Goal: Find contact information: Find contact information

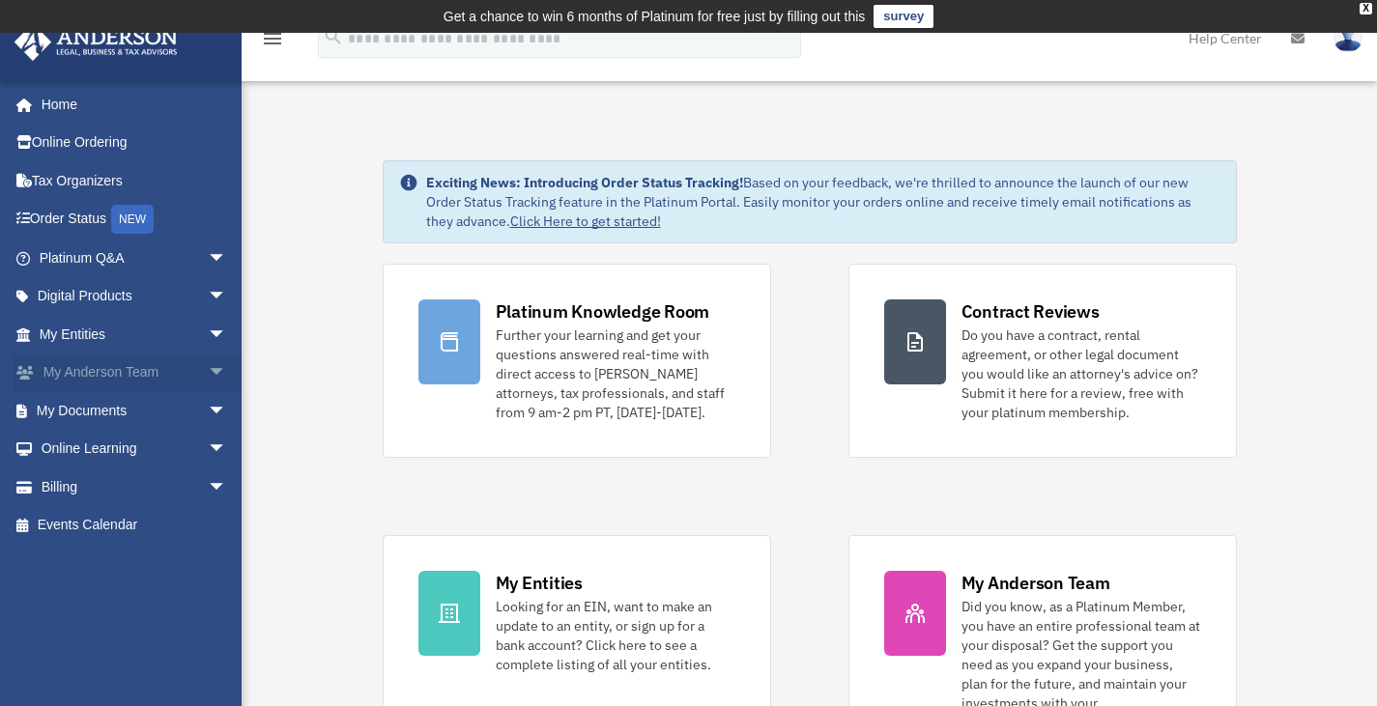
click at [146, 367] on link "My [PERSON_NAME] Team arrow_drop_down" at bounding box center [135, 373] width 243 height 39
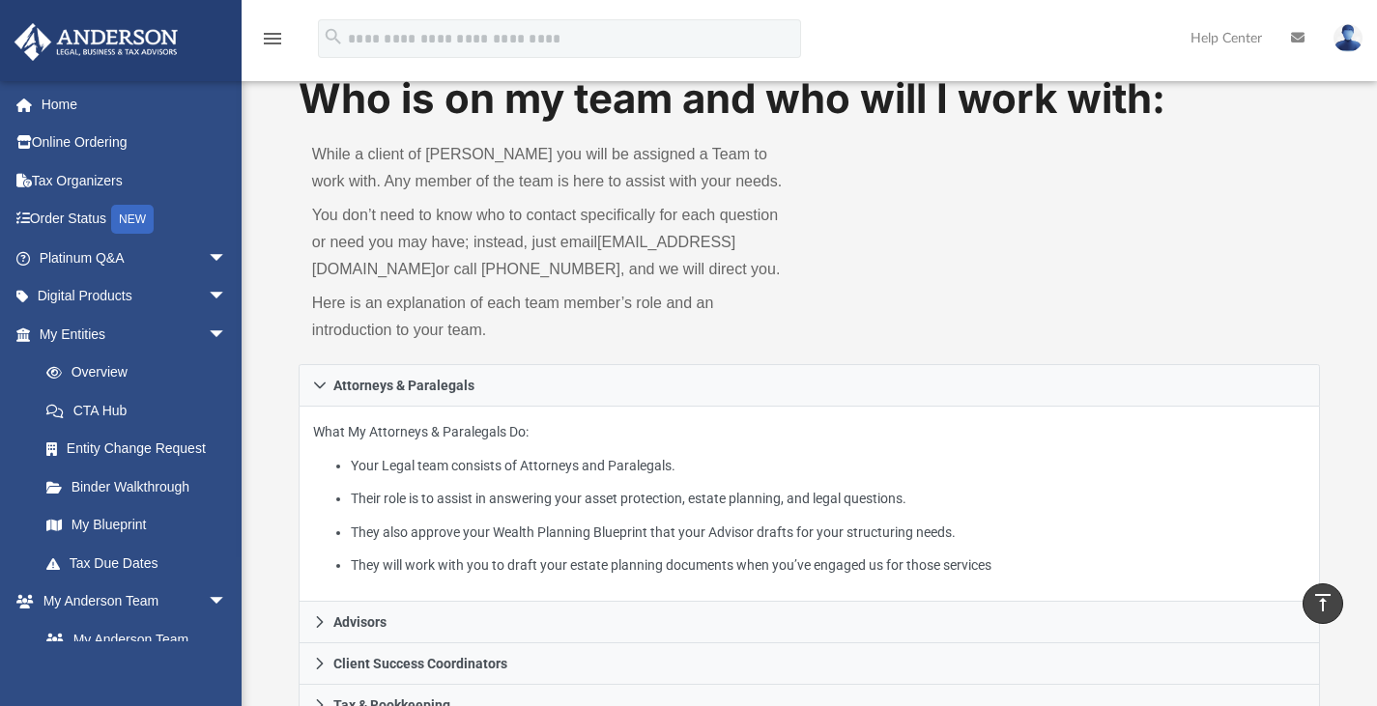
scroll to position [77, 0]
click at [1303, 37] on icon at bounding box center [1298, 38] width 14 height 14
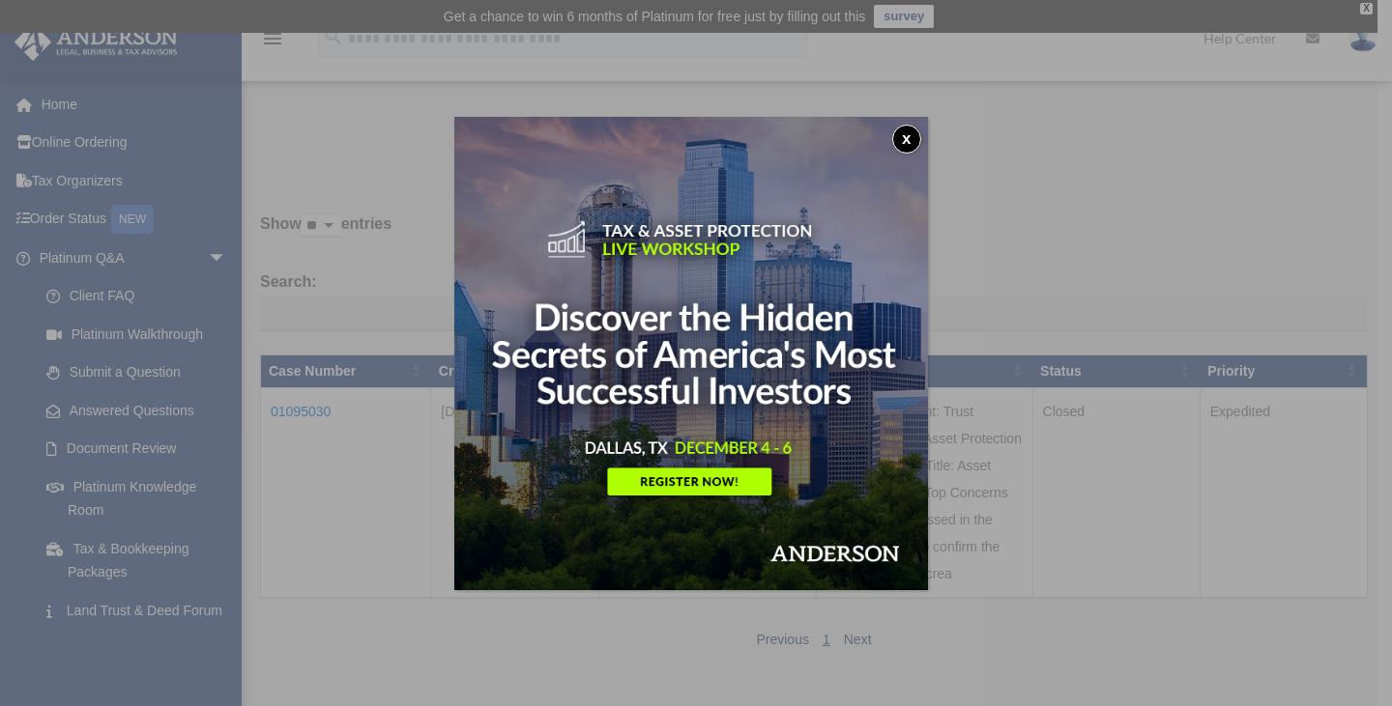
click at [910, 141] on button "x" at bounding box center [906, 139] width 29 height 29
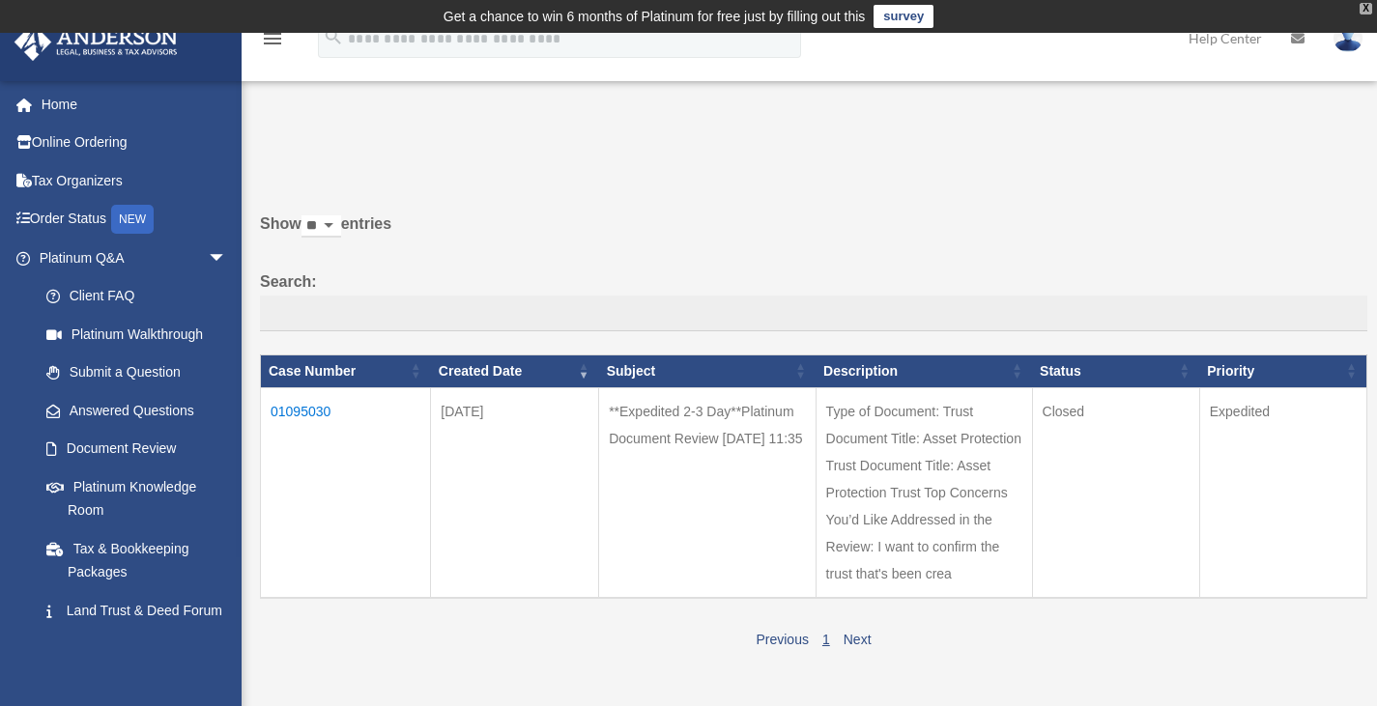
click at [1365, 4] on div "X" at bounding box center [1366, 9] width 13 height 12
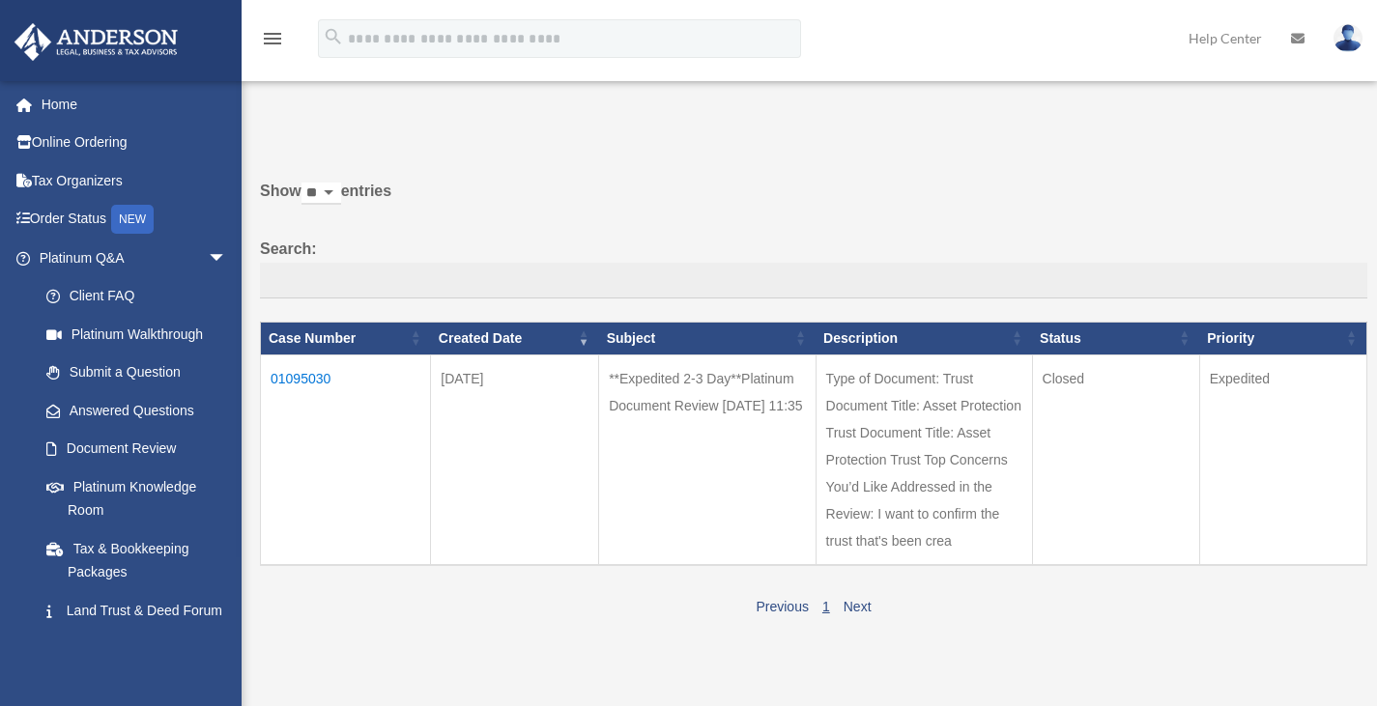
click at [1294, 36] on icon at bounding box center [1298, 39] width 14 height 14
click at [74, 112] on link "Home" at bounding box center [135, 104] width 243 height 39
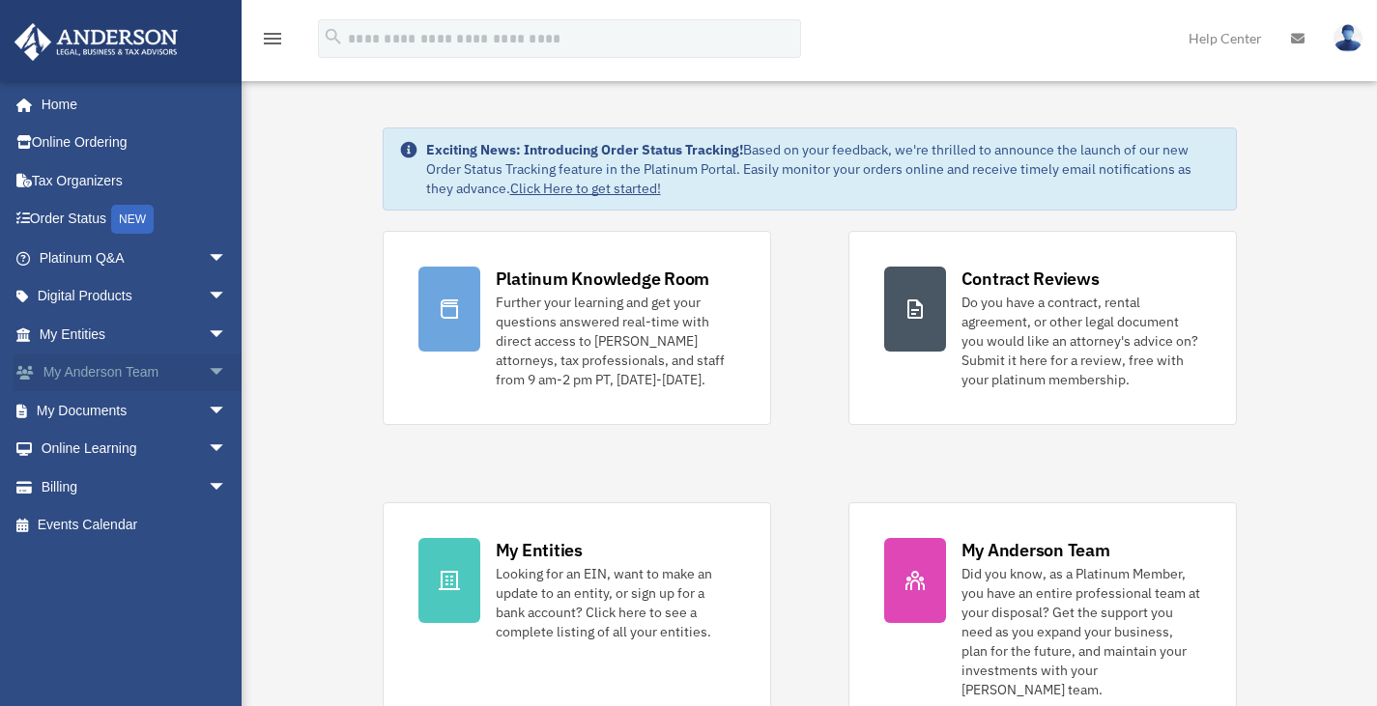
click at [209, 367] on span "arrow_drop_down" at bounding box center [227, 374] width 39 height 40
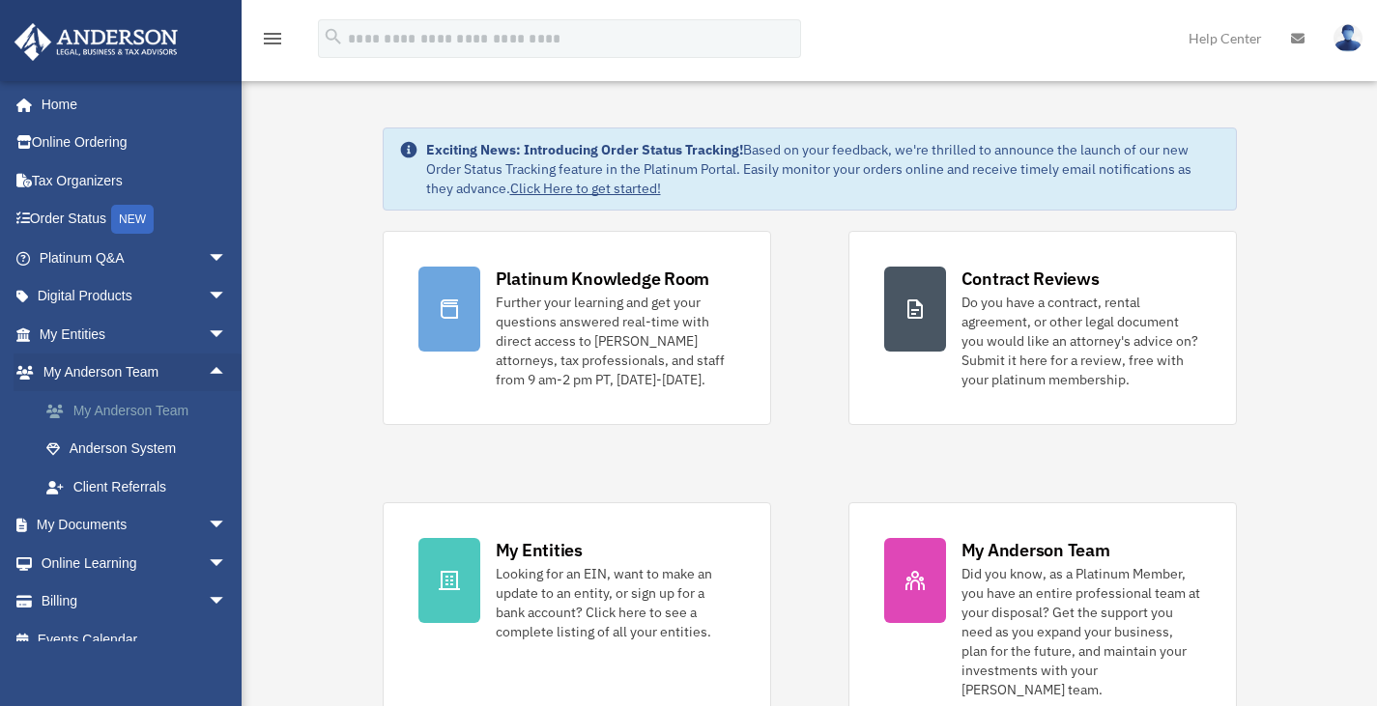
click at [167, 414] on link "My Anderson Team" at bounding box center [141, 410] width 229 height 39
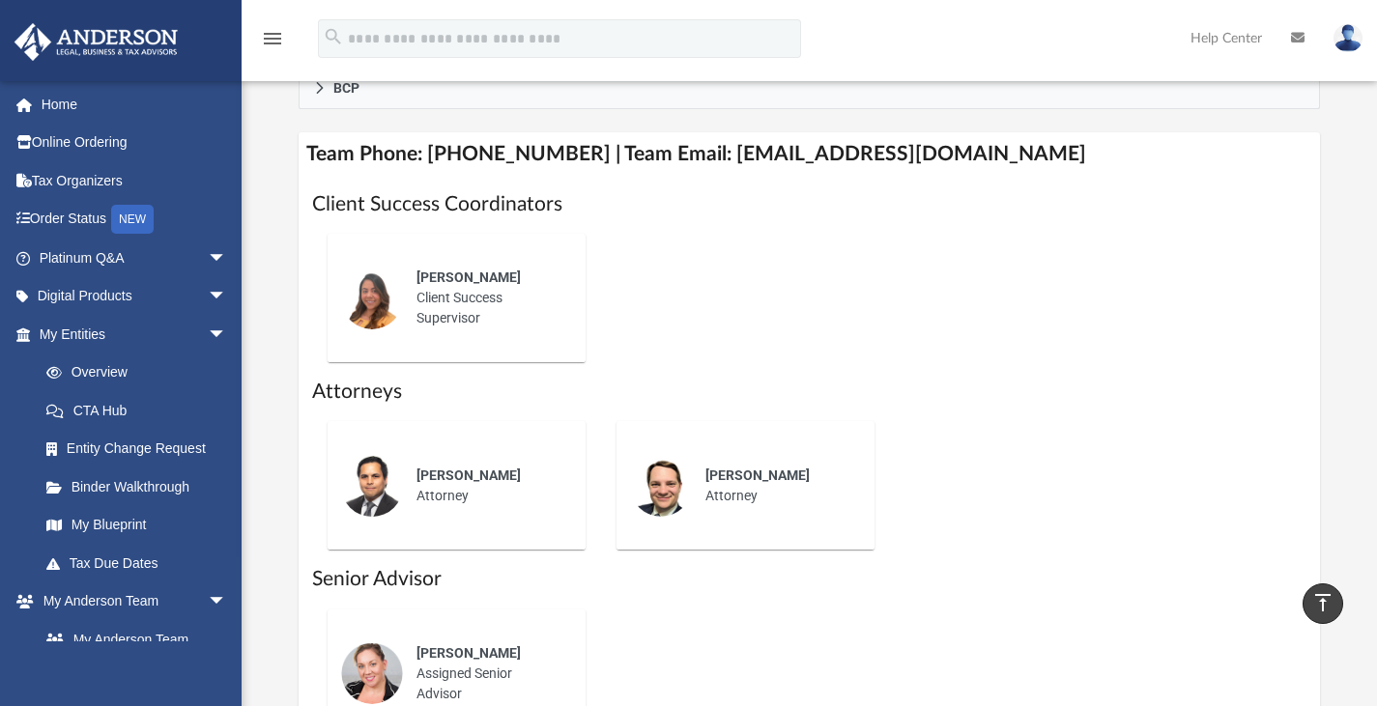
scroll to position [615, 0]
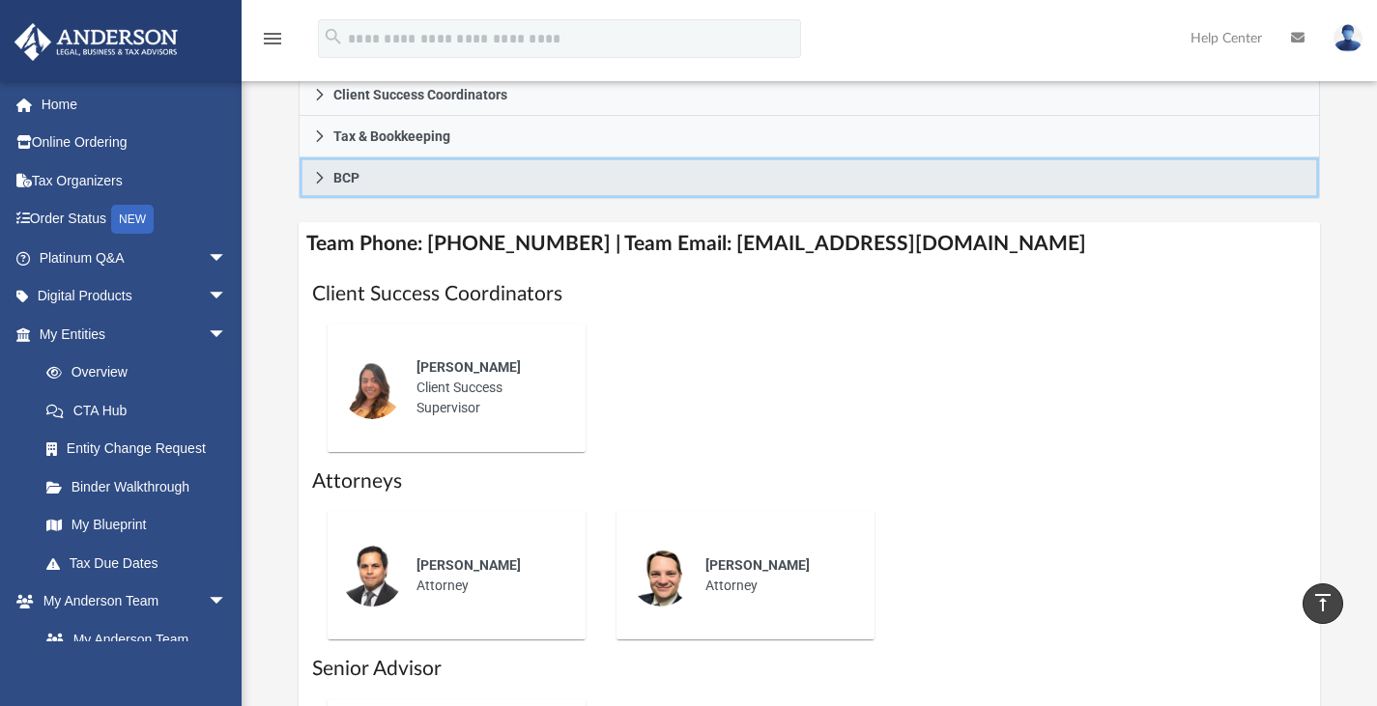
click at [333, 185] on span "BCP" at bounding box center [346, 178] width 26 height 14
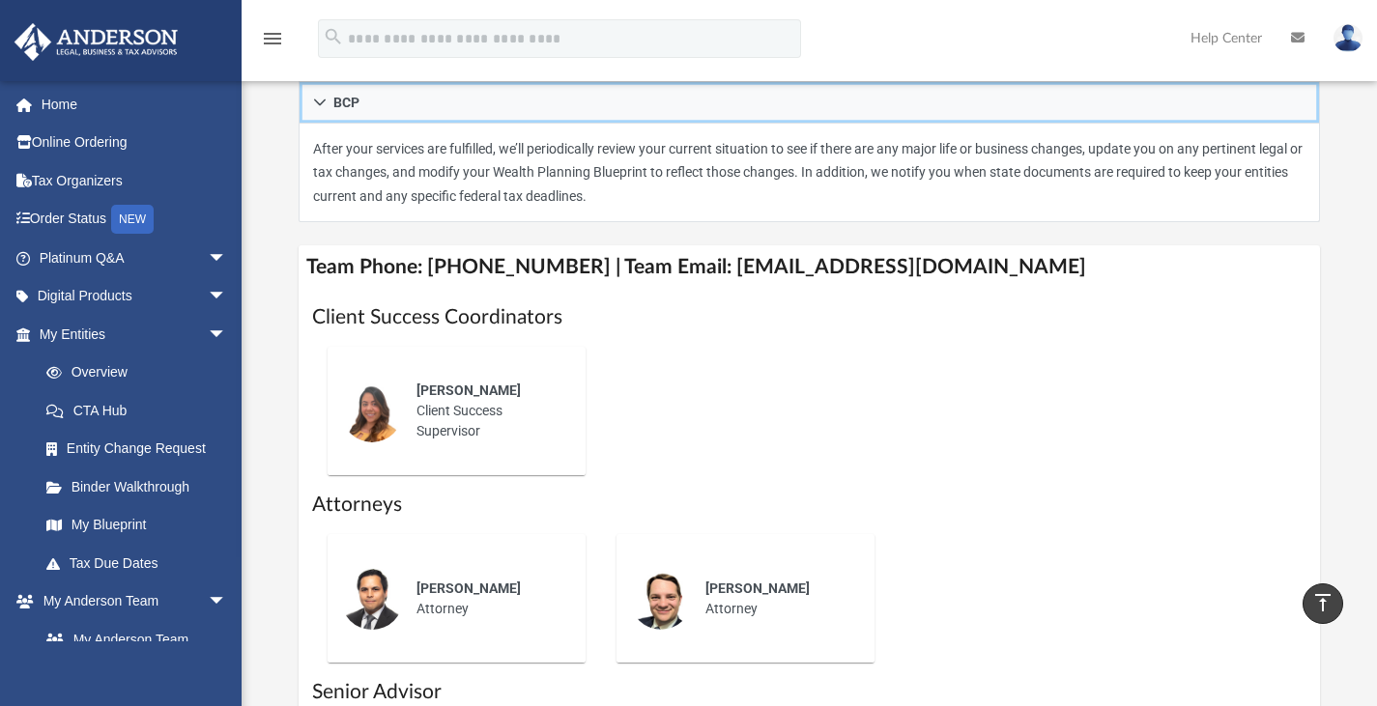
scroll to position [296, 0]
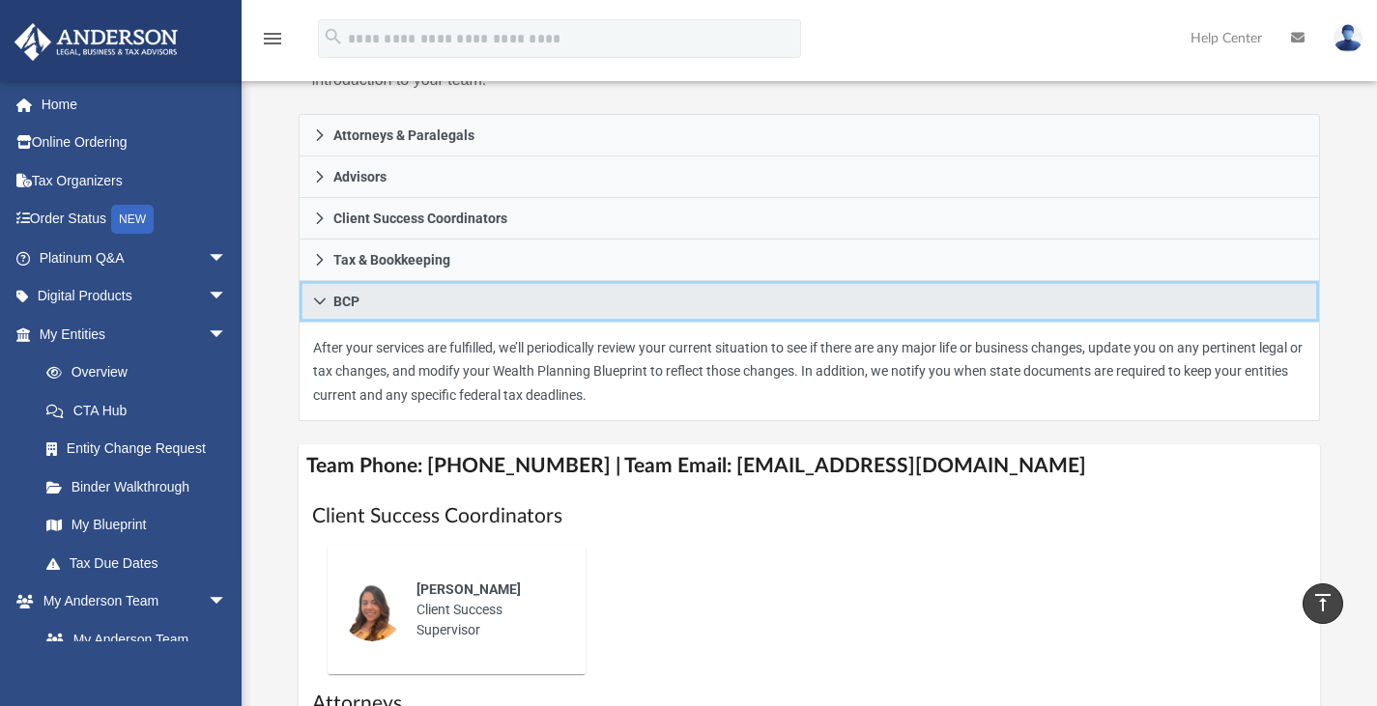
click at [319, 308] on icon at bounding box center [320, 302] width 14 height 14
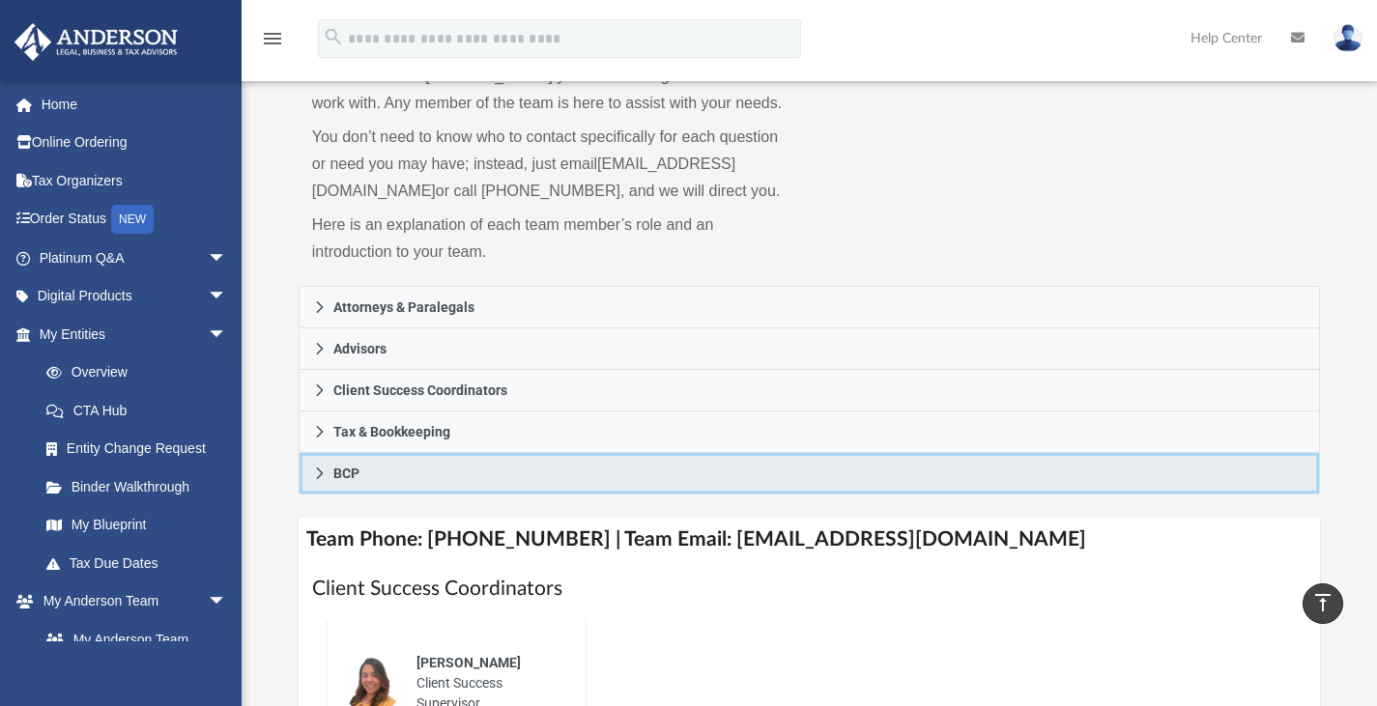
scroll to position [123, 0]
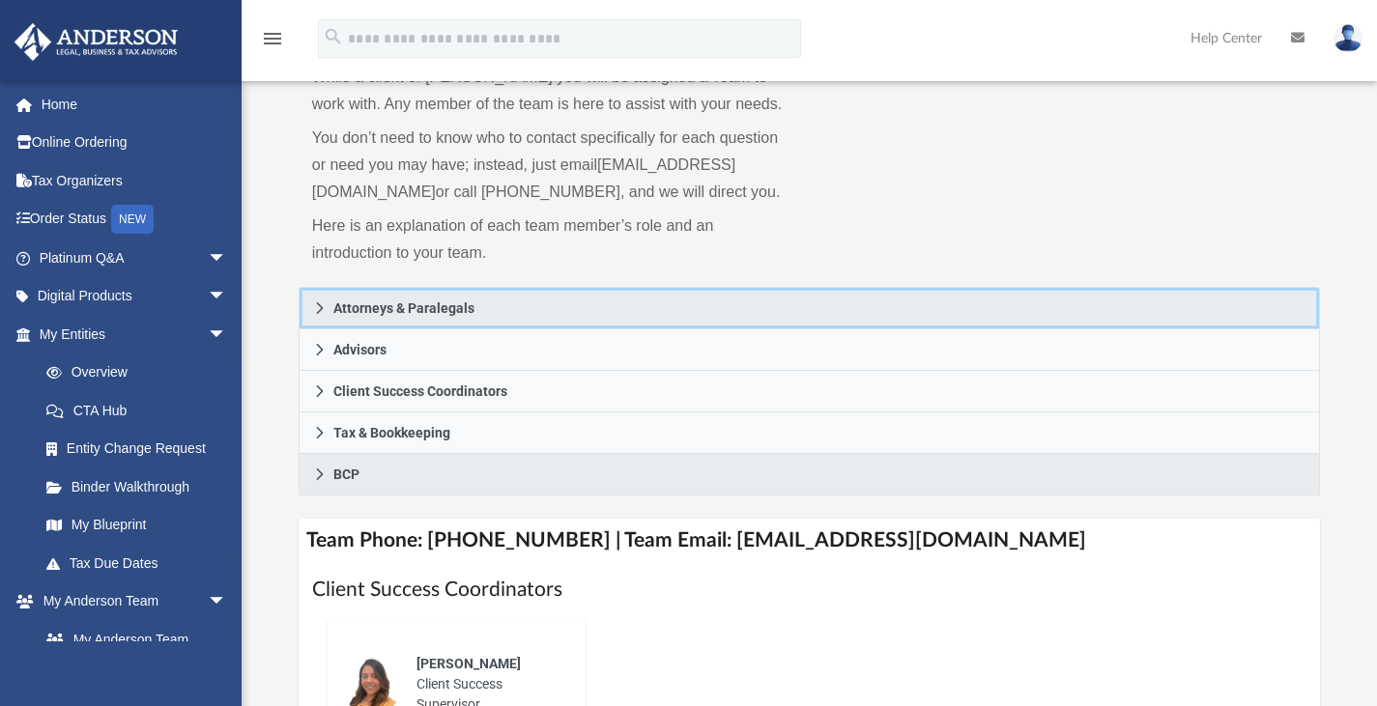
click at [440, 315] on span "Attorneys & Paralegals" at bounding box center [403, 309] width 141 height 14
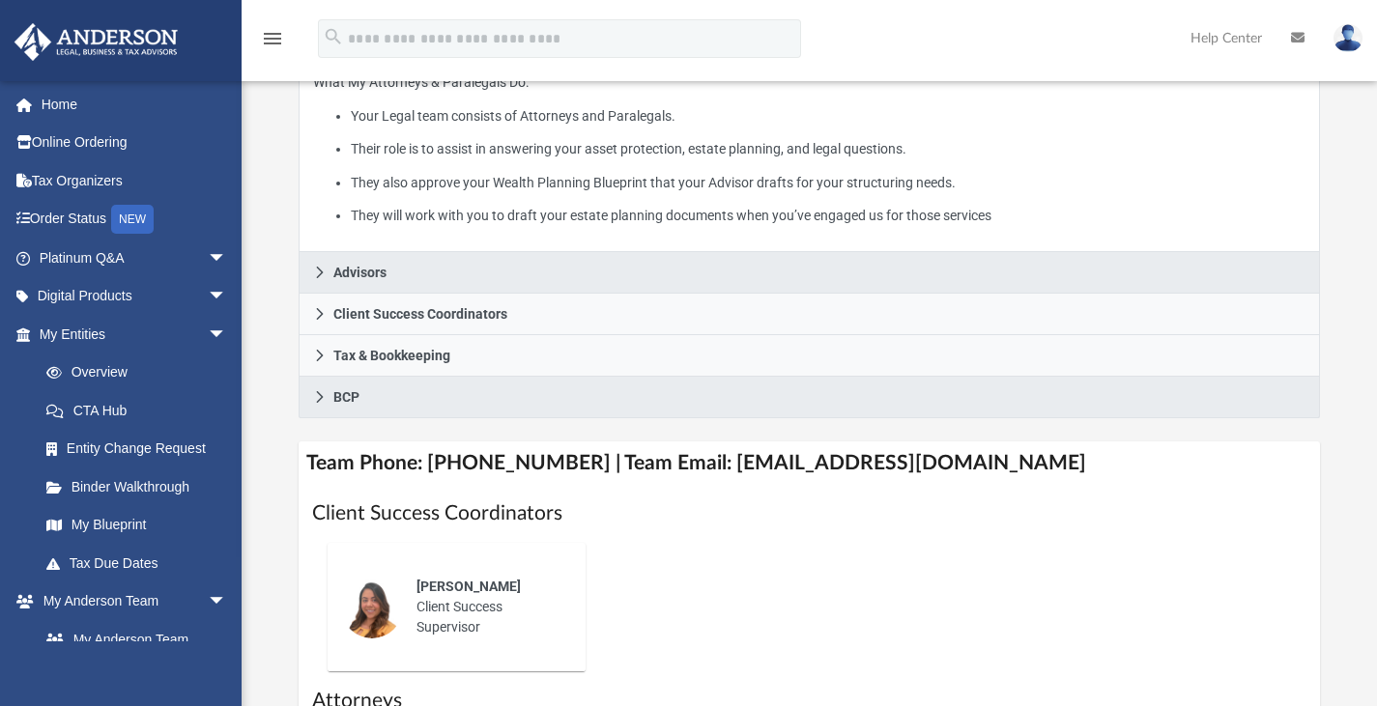
scroll to position [397, 0]
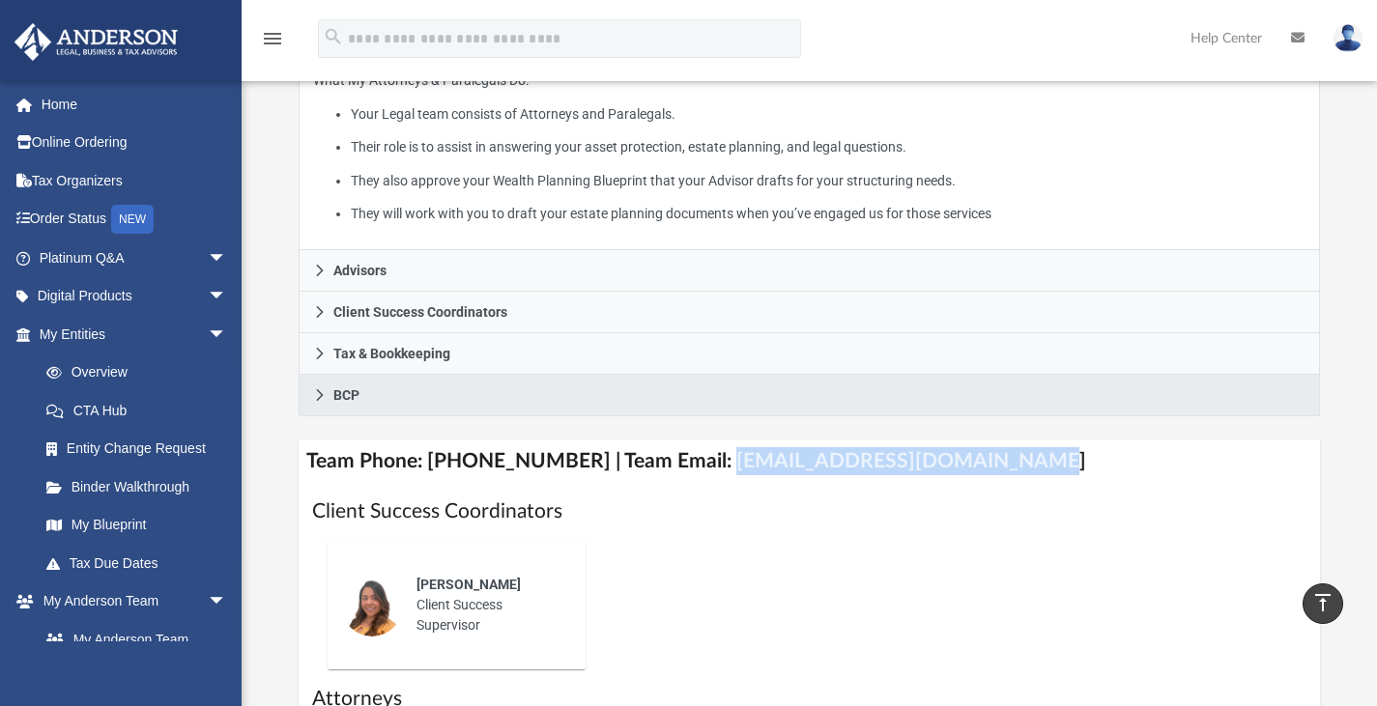
drag, startPoint x: 993, startPoint y: 487, endPoint x: 699, endPoint y: 494, distance: 293.9
click at [699, 483] on h4 "Team Phone: [PHONE_NUMBER] | Team Email: [EMAIL_ADDRESS][DOMAIN_NAME]" at bounding box center [810, 461] width 1023 height 43
copy h4 "[EMAIL_ADDRESS][DOMAIN_NAME]"
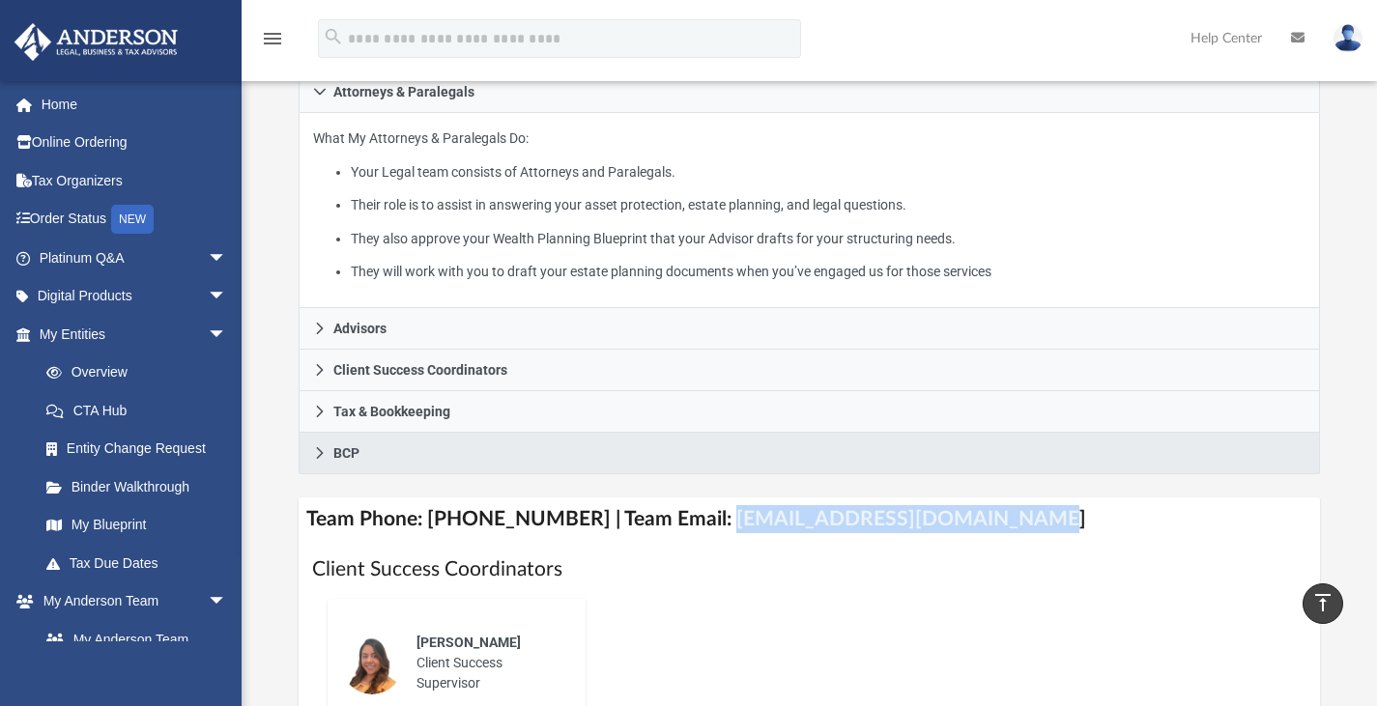
scroll to position [0, 0]
